Goal: Find specific page/section: Find specific page/section

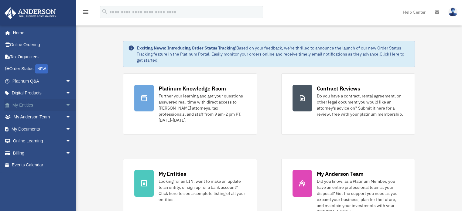
click at [65, 104] on span "arrow_drop_down" at bounding box center [71, 105] width 12 height 12
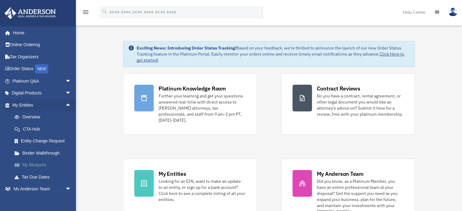
click at [35, 163] on link "My Blueprint" at bounding box center [45, 165] width 72 height 12
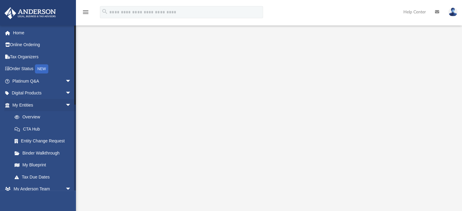
click at [0, 173] on li "My Entities arrow_drop_down Overview CTA Hub Entity Change Request Binder Walkt…" at bounding box center [40, 141] width 80 height 84
